Goal: Navigation & Orientation: Find specific page/section

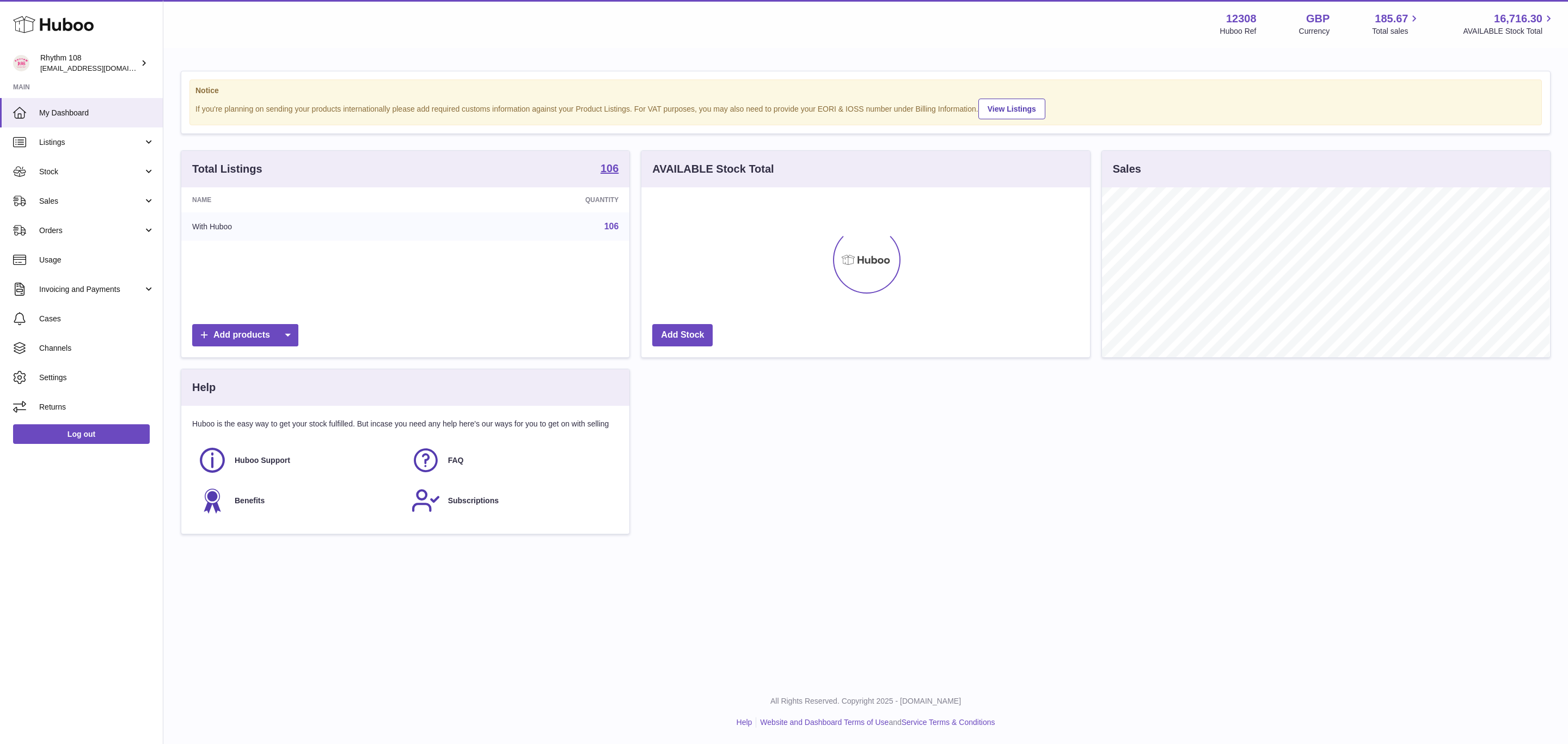
scroll to position [170, 447]
click at [54, 169] on span "Stock" at bounding box center [91, 172] width 104 height 10
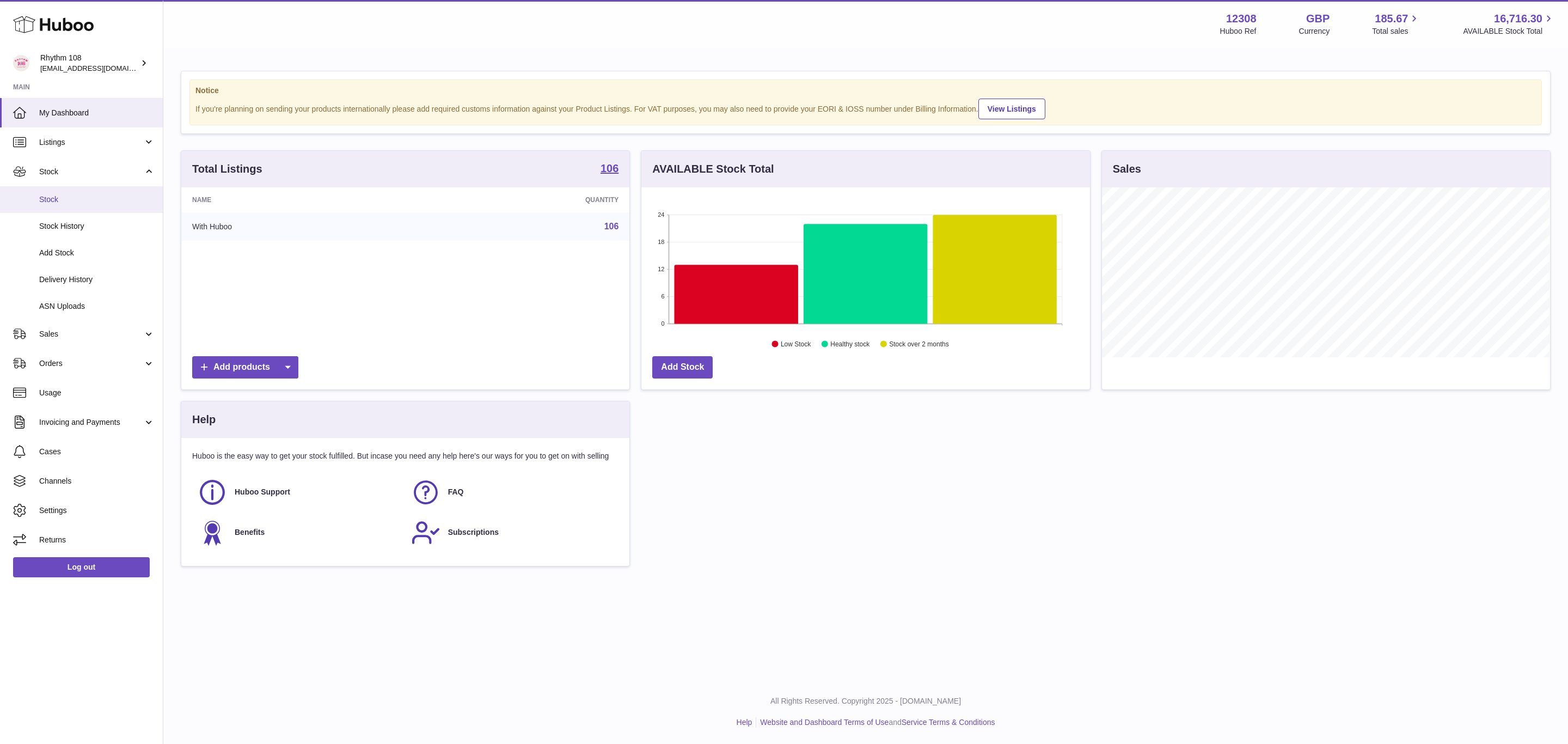
click at [66, 199] on span "Stock" at bounding box center [97, 199] width 116 height 10
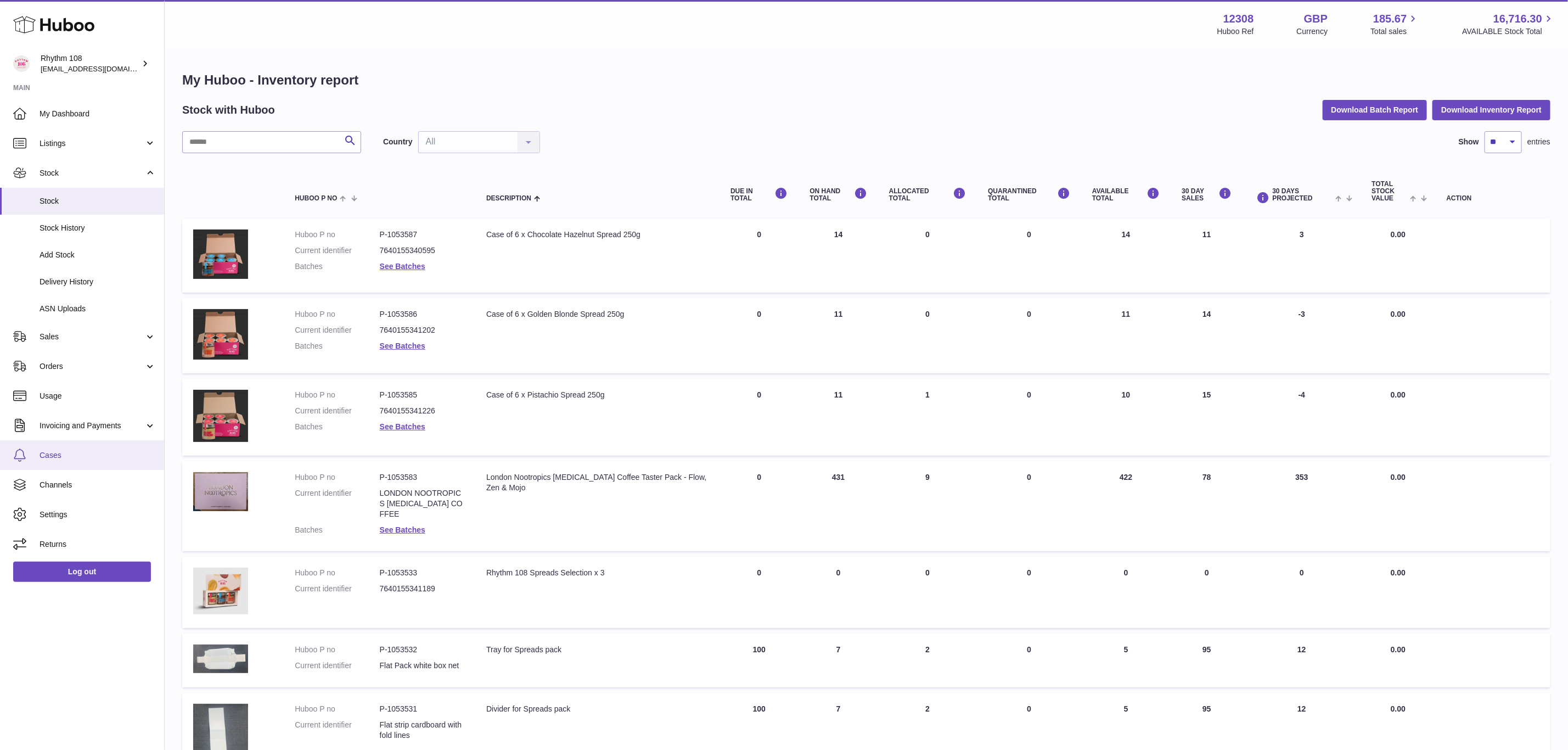
click at [56, 460] on span "Cases" at bounding box center [98, 455] width 117 height 10
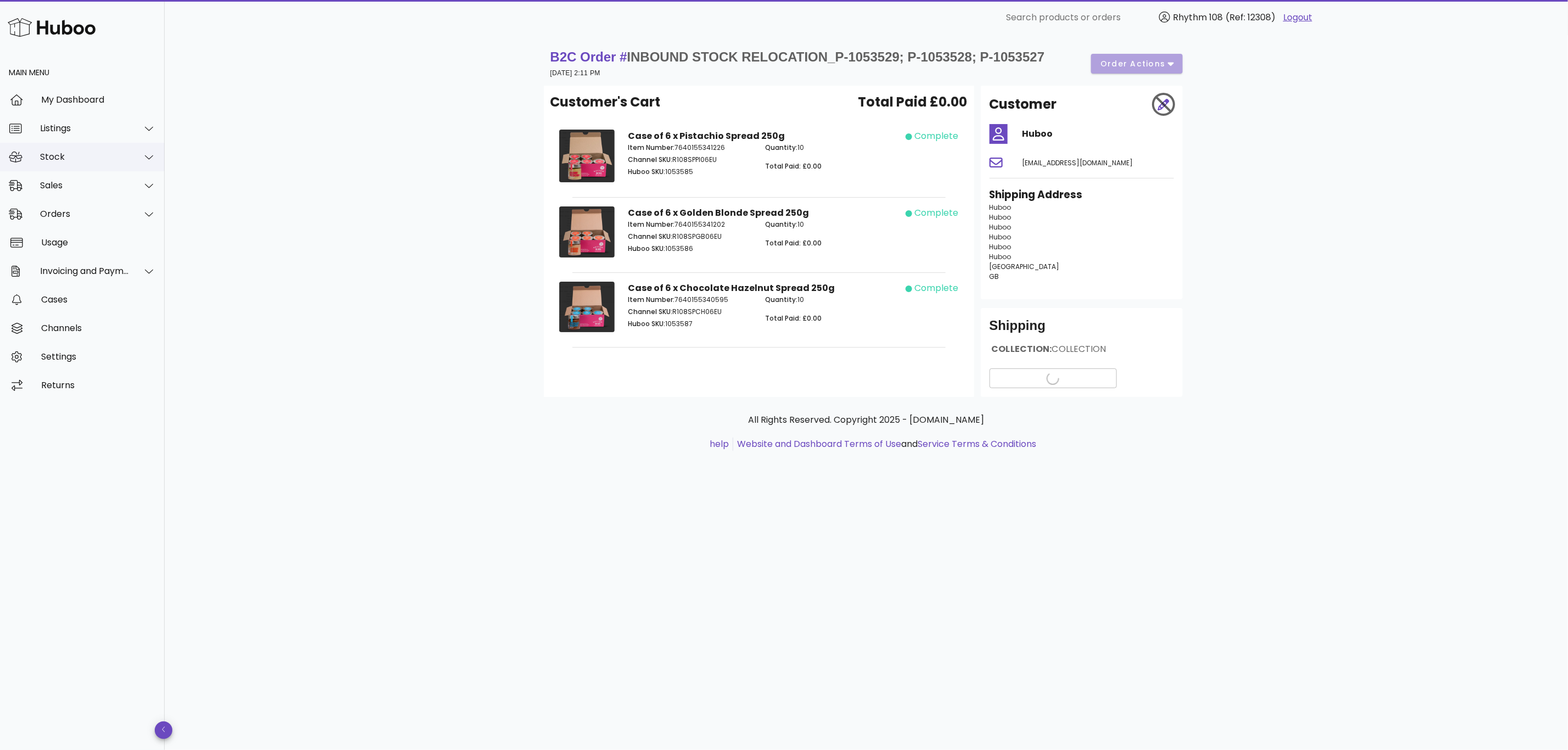
click at [53, 152] on div "Stock" at bounding box center [85, 157] width 90 height 10
click at [52, 183] on div "Stock" at bounding box center [98, 184] width 117 height 10
